Goal: Task Accomplishment & Management: Manage account settings

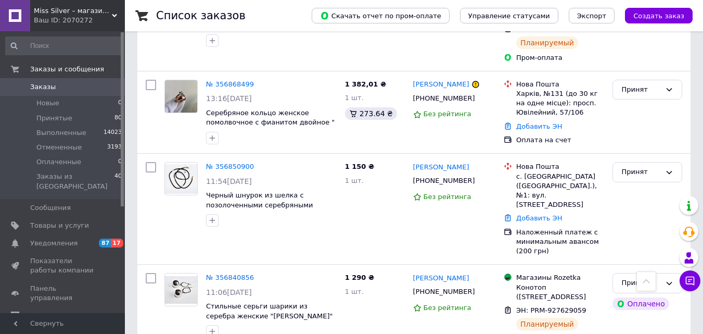
scroll to position [364, 0]
click at [232, 163] on link "№ 356850900" at bounding box center [230, 167] width 48 height 8
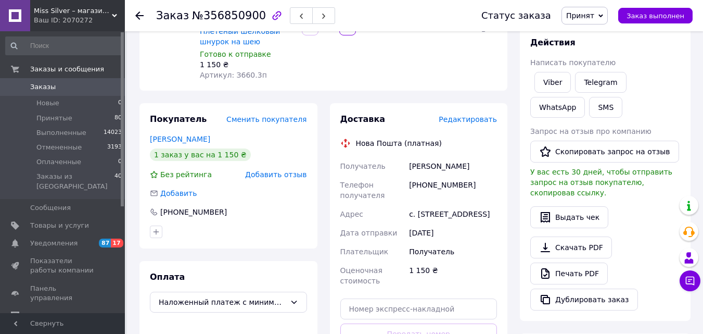
scroll to position [208, 0]
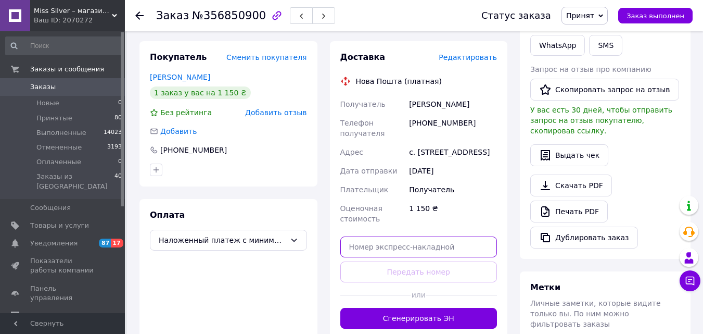
click at [399, 240] on input "text" at bounding box center [418, 246] width 157 height 21
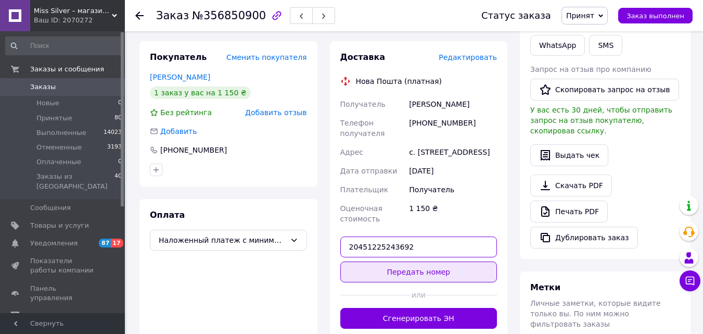
type input "20451225243692"
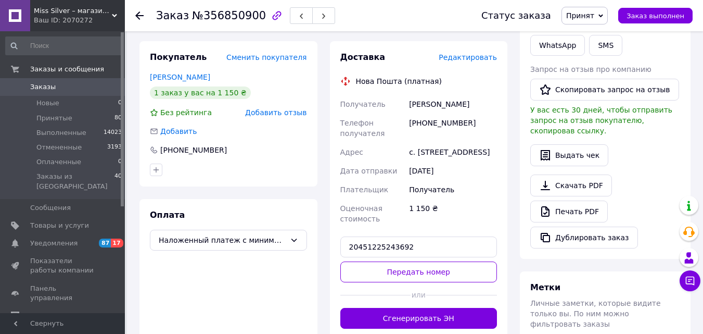
click at [403, 264] on button "Передать номер" at bounding box center [418, 271] width 157 height 21
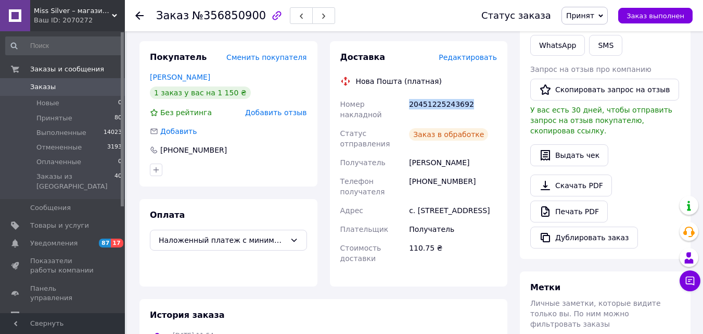
drag, startPoint x: 407, startPoint y: 84, endPoint x: 471, endPoint y: 88, distance: 63.7
click at [478, 95] on div "20451225243692" at bounding box center [453, 109] width 92 height 29
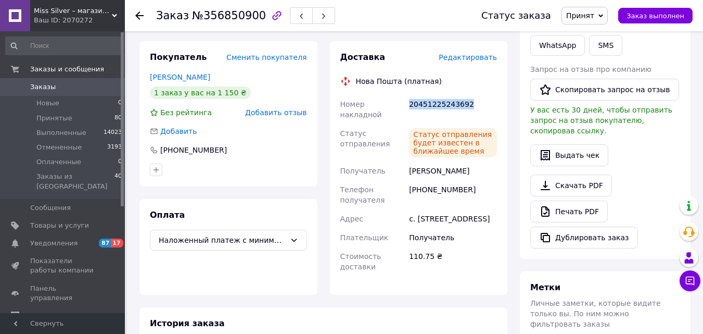
copy div "20451225243692"
click at [60, 84] on span "Заказы" at bounding box center [63, 86] width 66 height 9
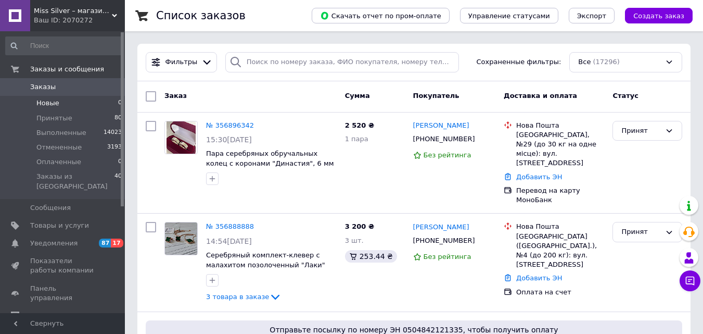
click at [41, 96] on li "Новые 0" at bounding box center [64, 103] width 128 height 15
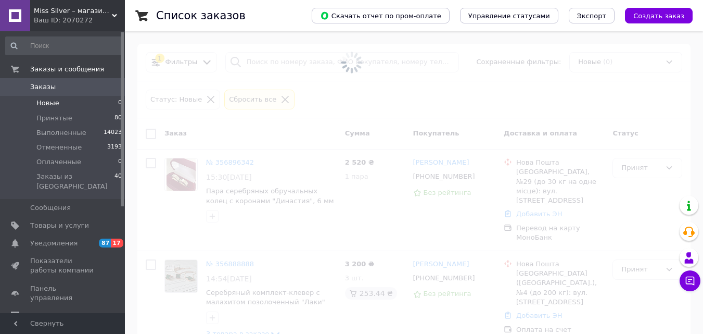
click at [42, 94] on link "Заказы 0" at bounding box center [64, 87] width 128 height 18
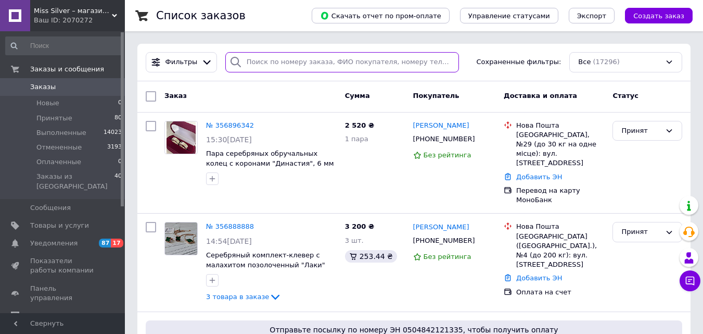
click at [268, 67] on input "search" at bounding box center [342, 62] width 234 height 20
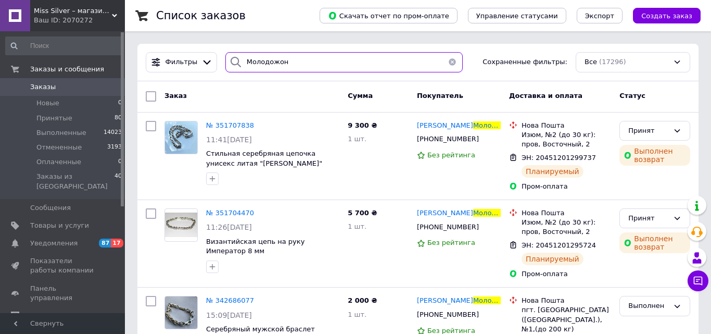
type input "Молодожон"
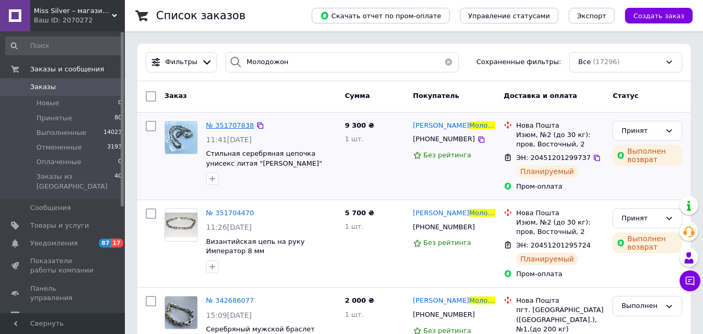
click at [238, 123] on span "№ 351707838" at bounding box center [230, 125] width 48 height 8
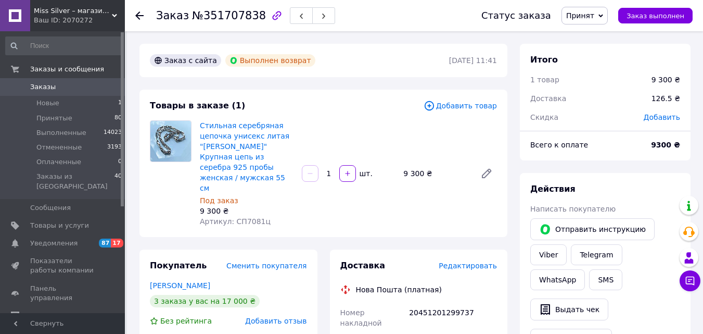
click at [17, 88] on icon at bounding box center [15, 87] width 8 height 8
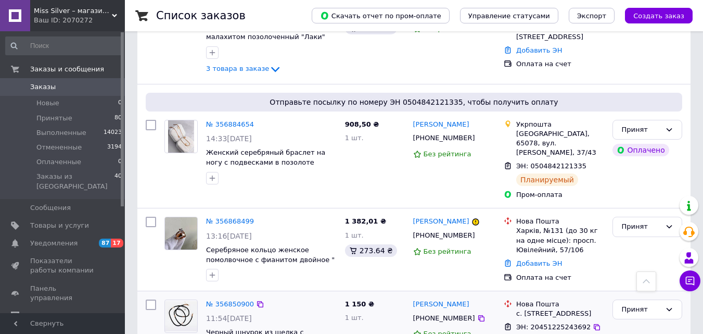
scroll to position [312, 0]
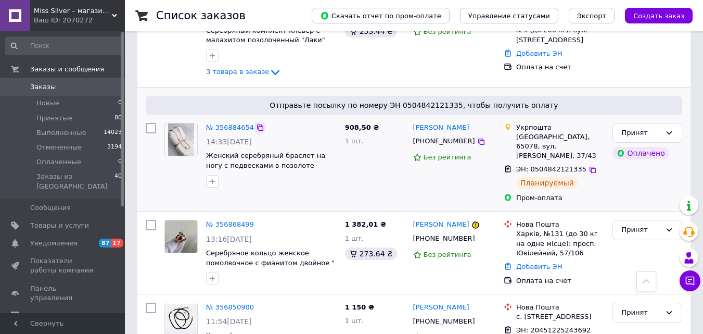
click at [256, 123] on icon at bounding box center [260, 127] width 8 height 8
click at [477, 137] on icon at bounding box center [481, 141] width 8 height 8
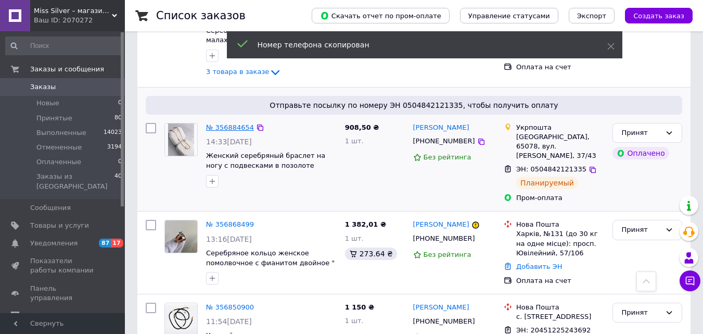
click at [237, 123] on link "№ 356884654" at bounding box center [230, 127] width 48 height 8
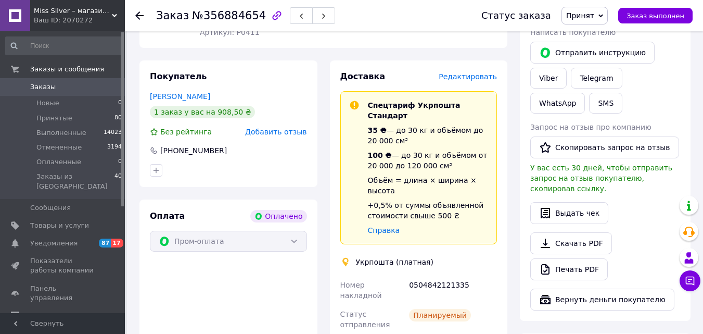
scroll to position [625, 0]
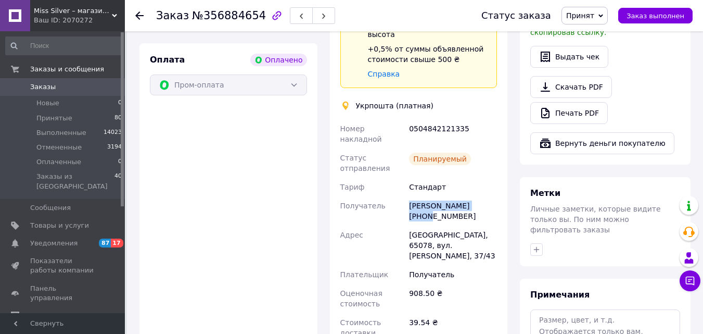
drag, startPoint x: 408, startPoint y: 151, endPoint x: 489, endPoint y: 157, distance: 81.4
click at [497, 196] on div "[PERSON_NAME] [PHONE_NUMBER]" at bounding box center [453, 210] width 92 height 29
copy div "[PERSON_NAME]"
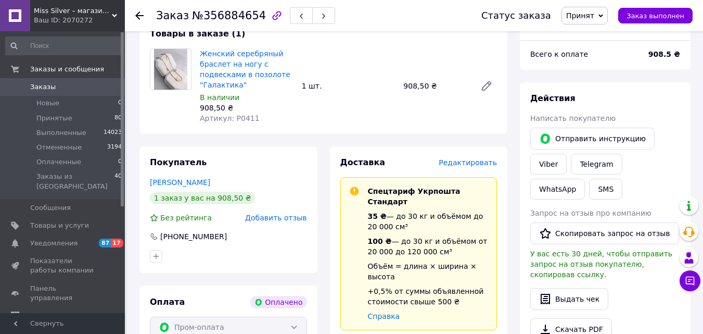
scroll to position [364, 0]
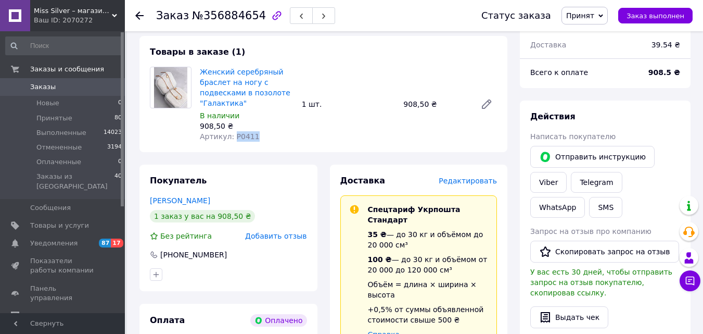
drag, startPoint x: 231, startPoint y: 118, endPoint x: 249, endPoint y: 119, distance: 18.2
click at [257, 131] on div "Артикул: Р0411" at bounding box center [247, 136] width 94 height 10
copy span "Р0411"
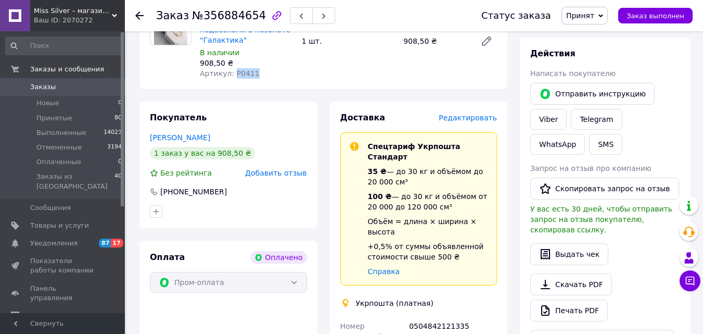
scroll to position [573, 0]
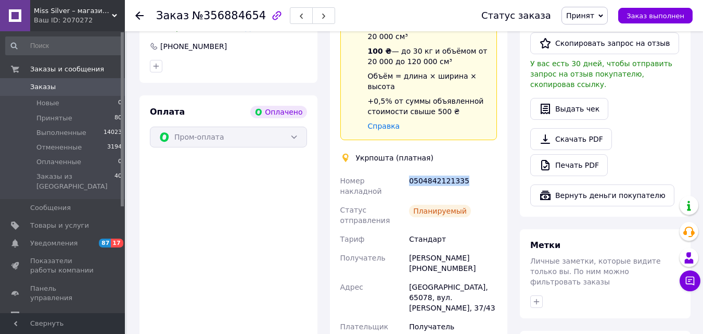
drag, startPoint x: 410, startPoint y: 142, endPoint x: 466, endPoint y: 137, distance: 55.9
click at [466, 171] on div "0504842121335" at bounding box center [453, 185] width 92 height 29
copy div "0504842121335"
click at [59, 81] on link "Заказы 0" at bounding box center [64, 87] width 128 height 18
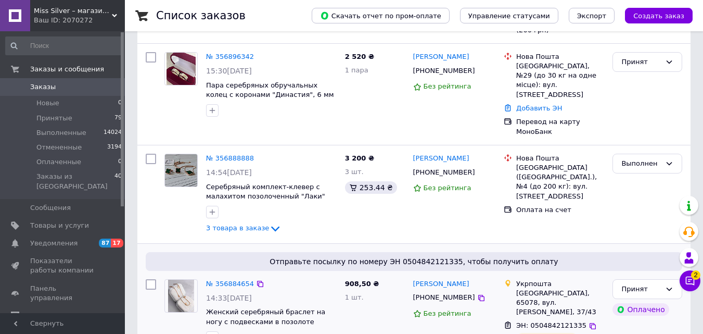
scroll to position [52, 0]
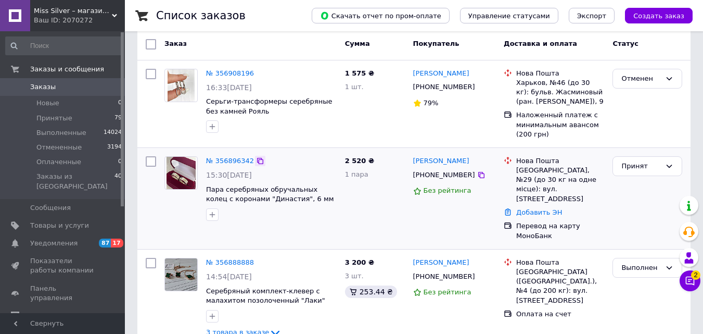
click at [256, 159] on icon at bounding box center [260, 161] width 8 height 8
click at [477, 173] on icon at bounding box center [481, 175] width 8 height 8
click at [222, 163] on link "№ 356896342" at bounding box center [230, 161] width 48 height 8
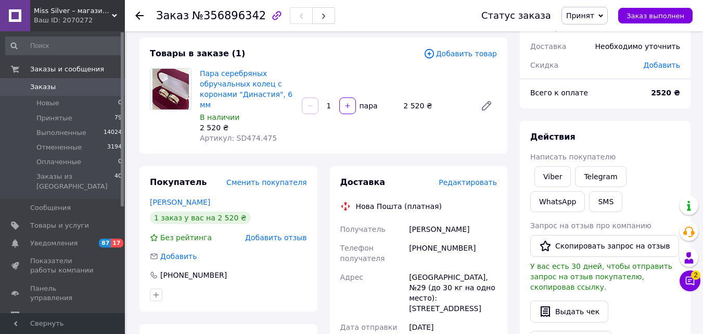
drag, startPoint x: 410, startPoint y: 220, endPoint x: 478, endPoint y: 222, distance: 68.2
click at [485, 223] on div "[PERSON_NAME]" at bounding box center [453, 229] width 92 height 19
copy div "[PERSON_NAME]"
drag, startPoint x: 232, startPoint y: 128, endPoint x: 273, endPoint y: 126, distance: 41.7
click at [273, 133] on div "Артикул: SD474.475" at bounding box center [247, 138] width 94 height 10
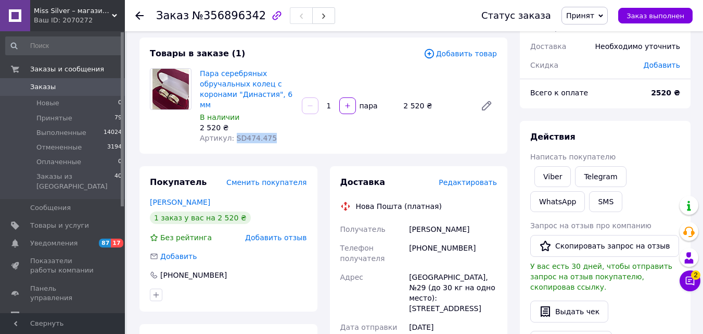
copy span "SD474.475"
